Goal: Task Accomplishment & Management: Complete application form

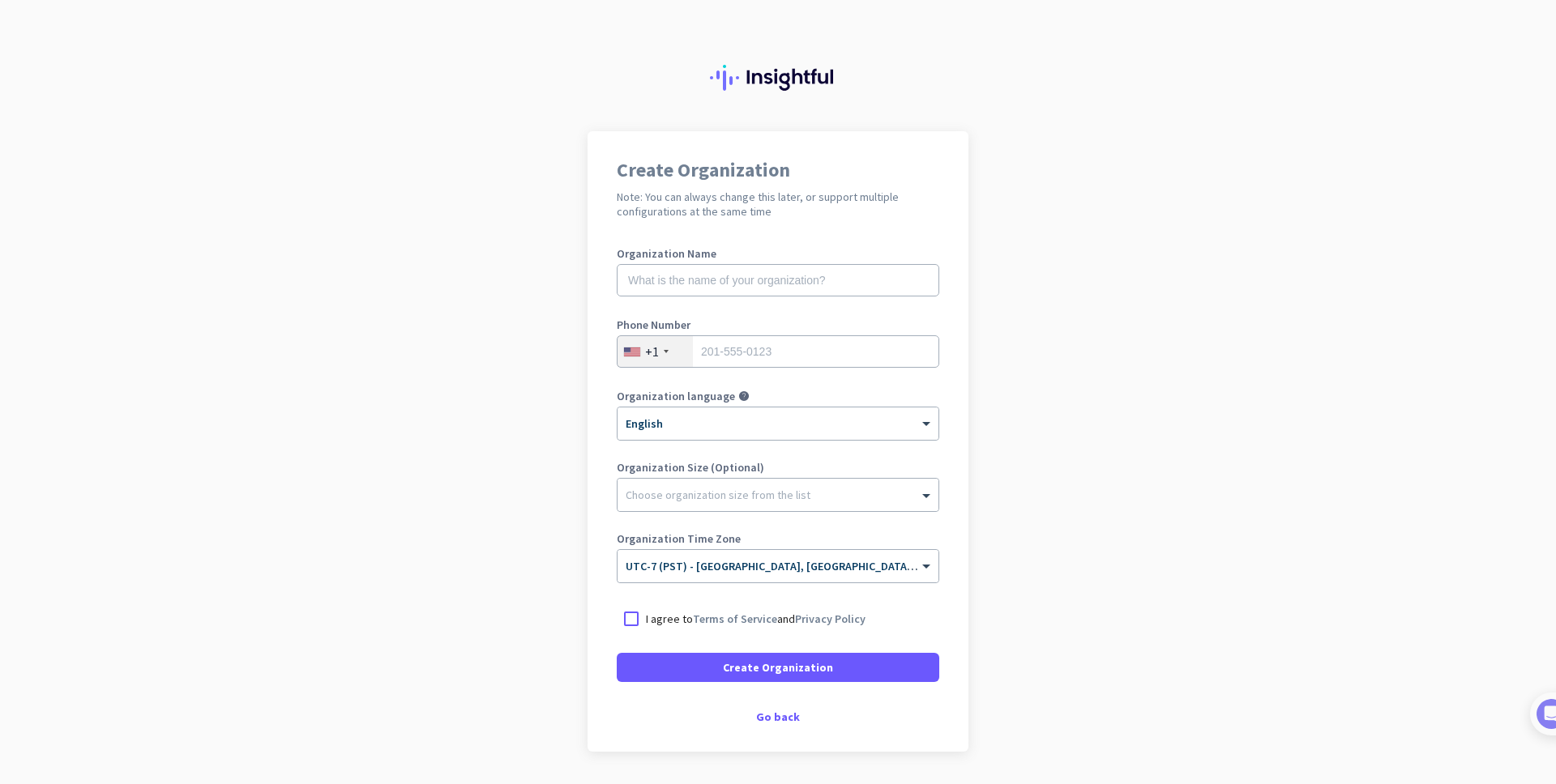
click at [1080, 363] on app-onboarding-organization "Create Organization Note: You can always change this later, or support multiple…" at bounding box center [778, 482] width 1556 height 701
click at [782, 714] on div "Go back" at bounding box center [778, 716] width 322 height 11
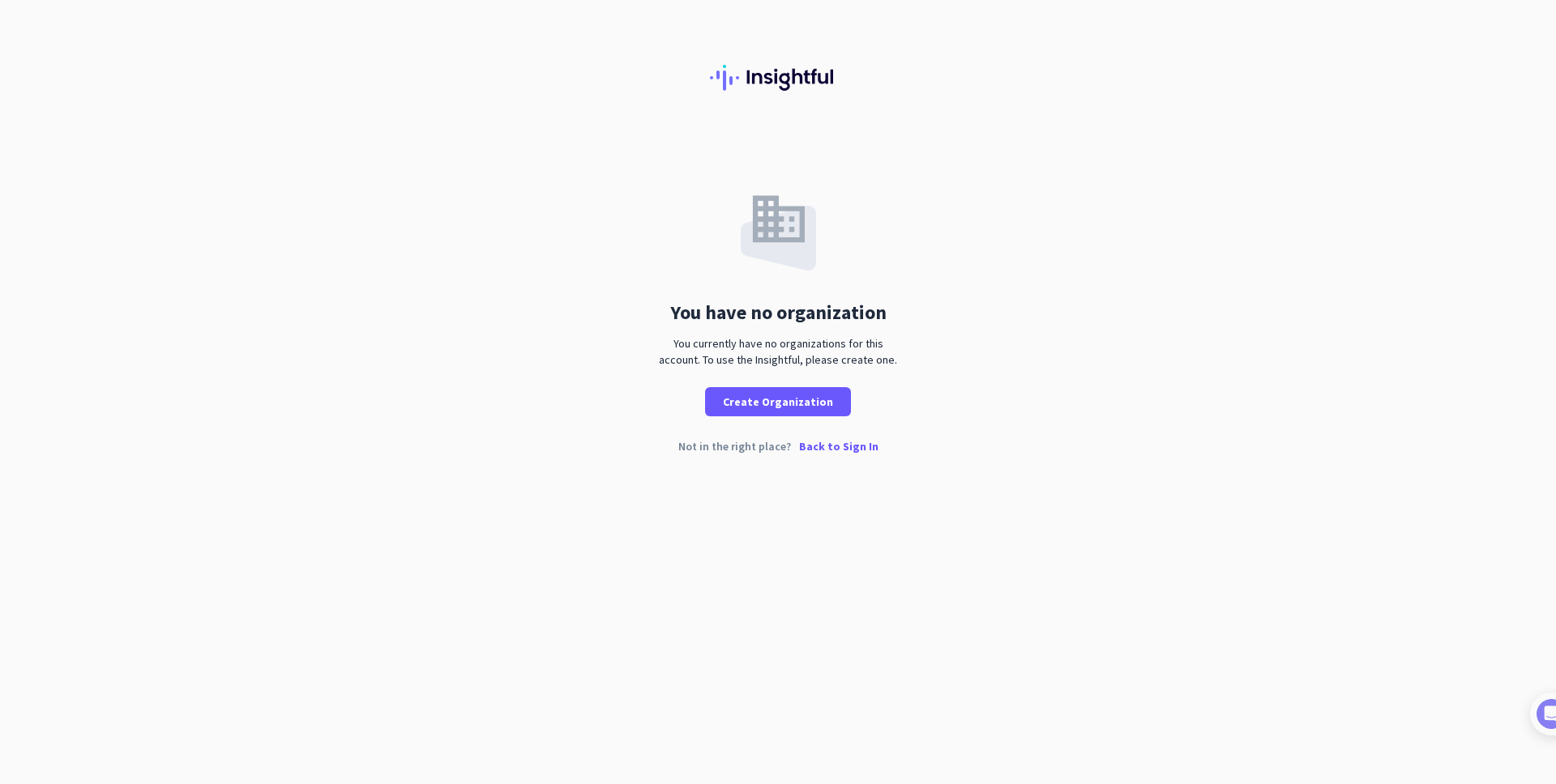
click at [839, 447] on p "Back to Sign In" at bounding box center [839, 445] width 79 height 11
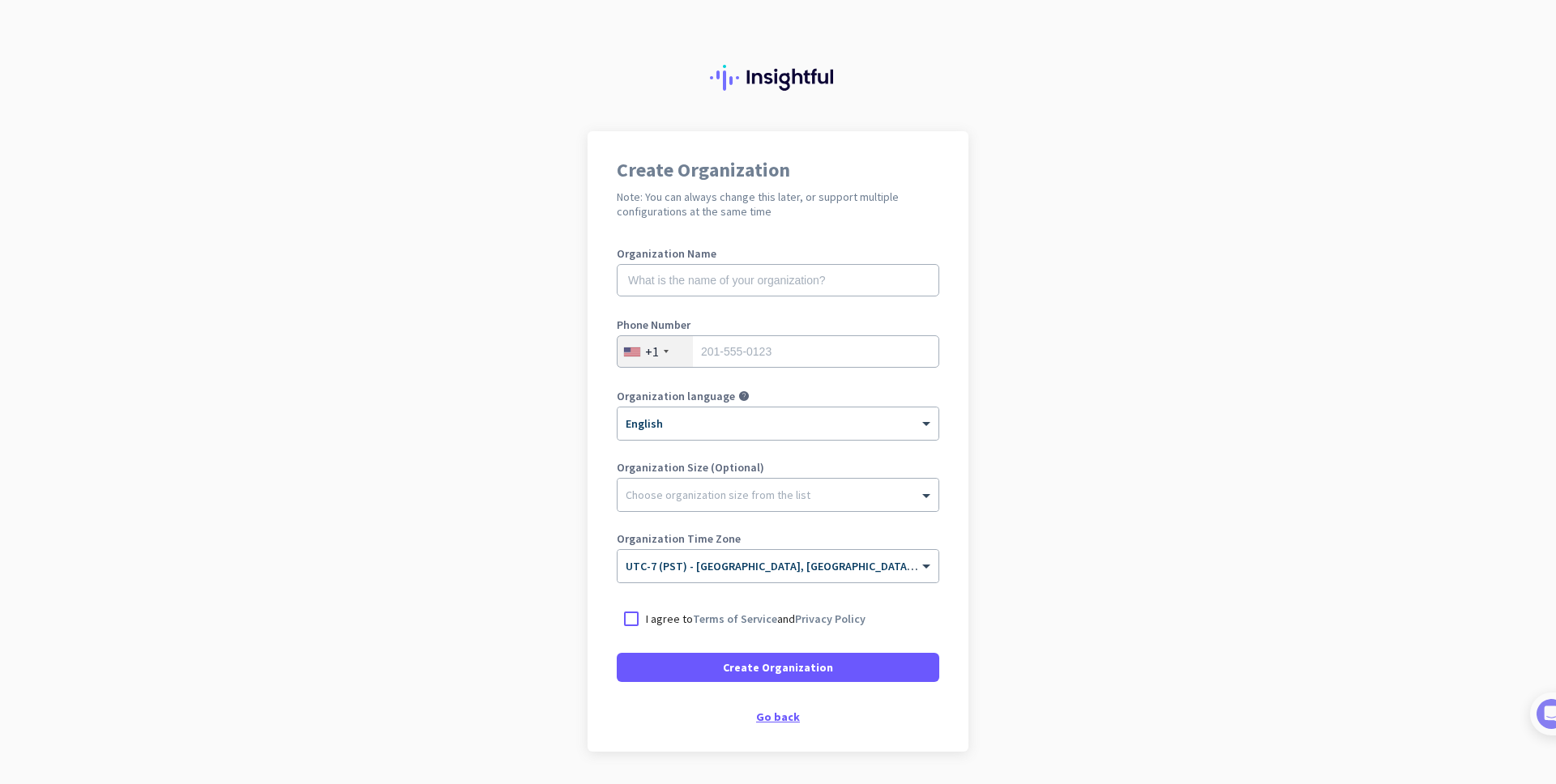
click at [761, 716] on div "Go back" at bounding box center [778, 716] width 322 height 11
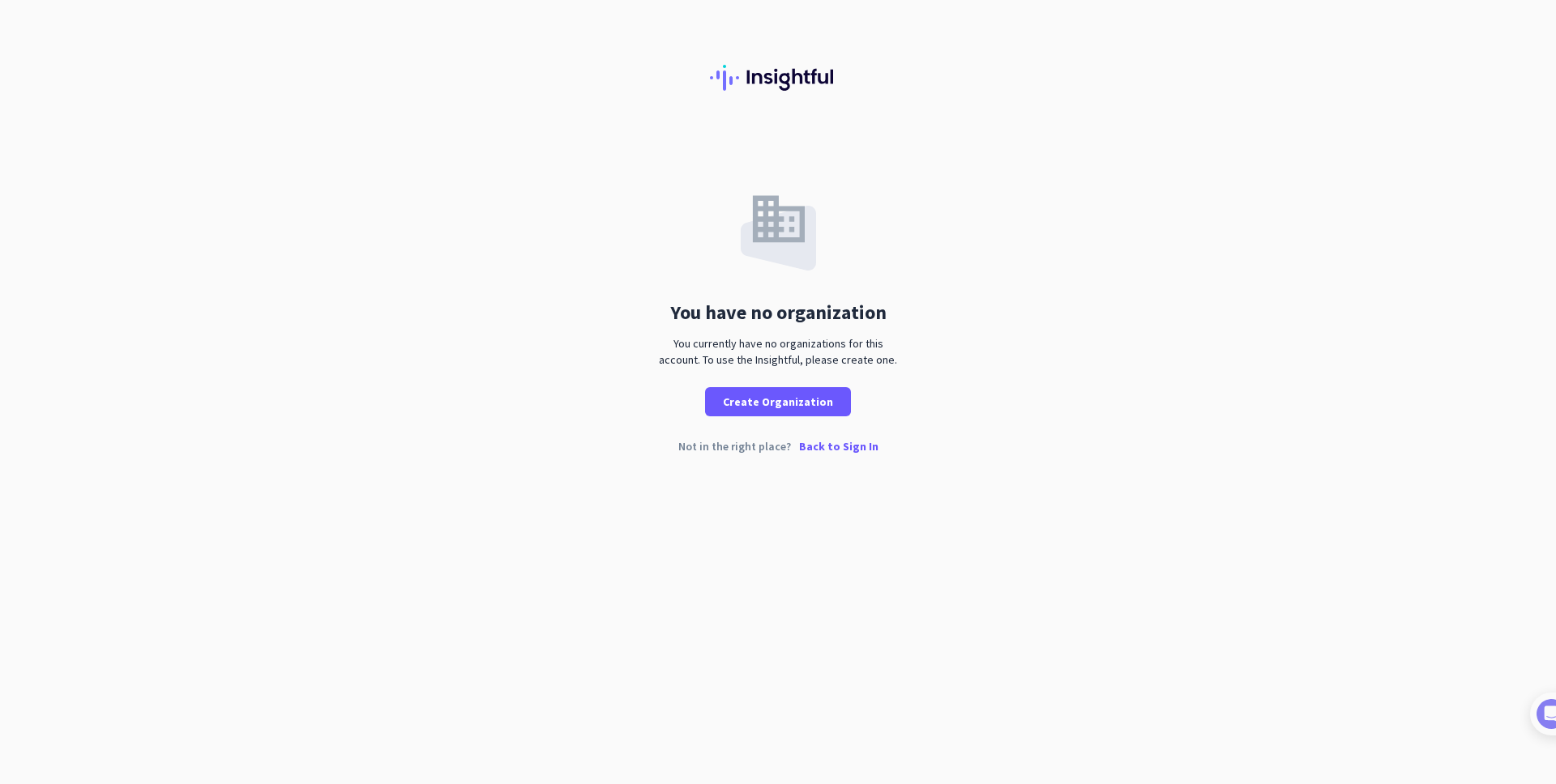
click at [819, 446] on p "Back to Sign In" at bounding box center [839, 445] width 79 height 11
